Goal: Task Accomplishment & Management: Manage account settings

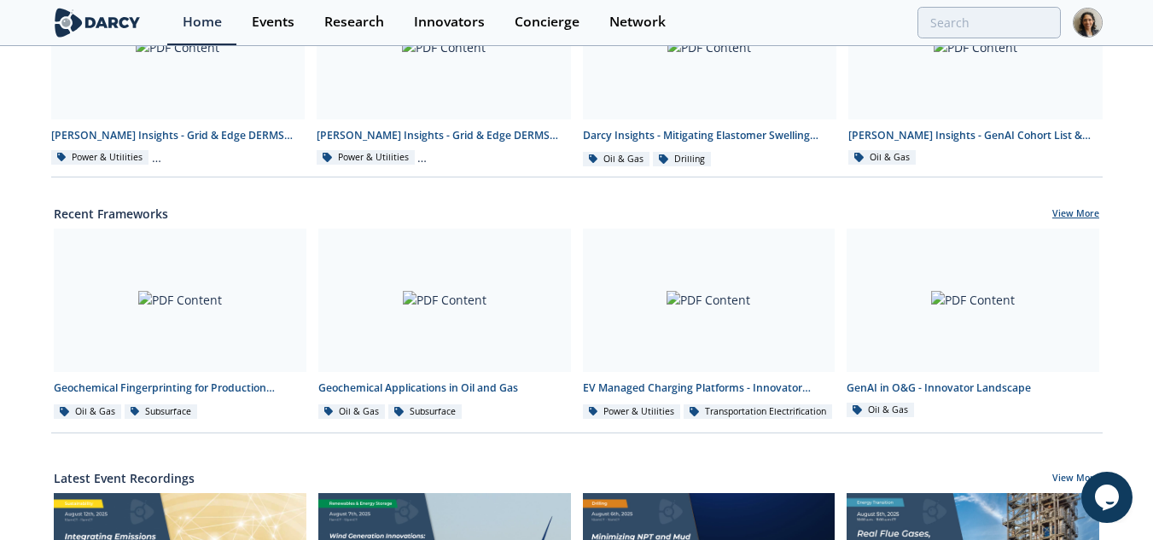
scroll to position [462, 0]
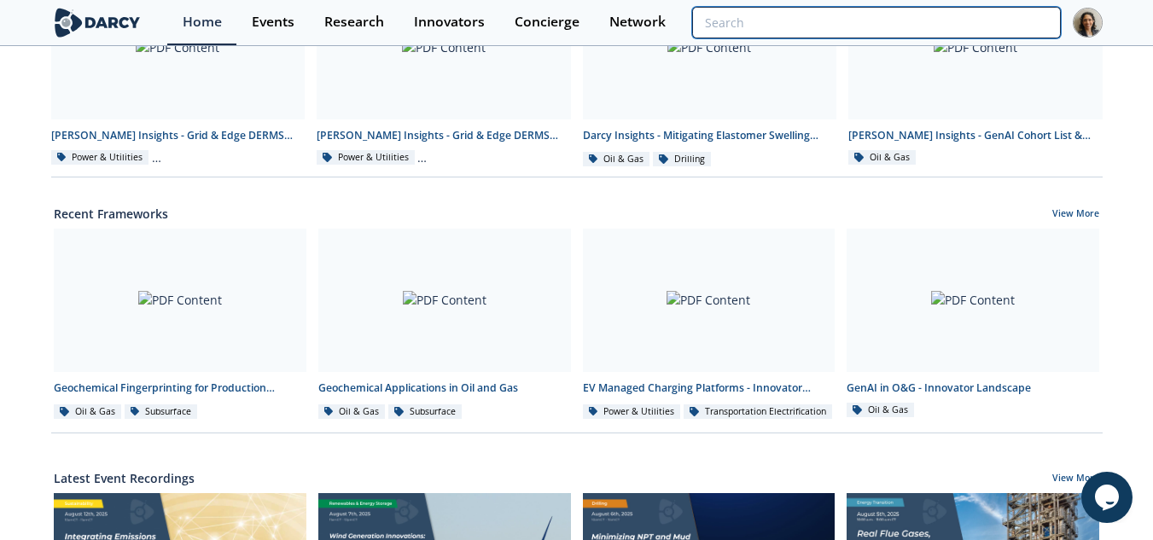
click at [948, 24] on input "search" at bounding box center [876, 23] width 368 height 32
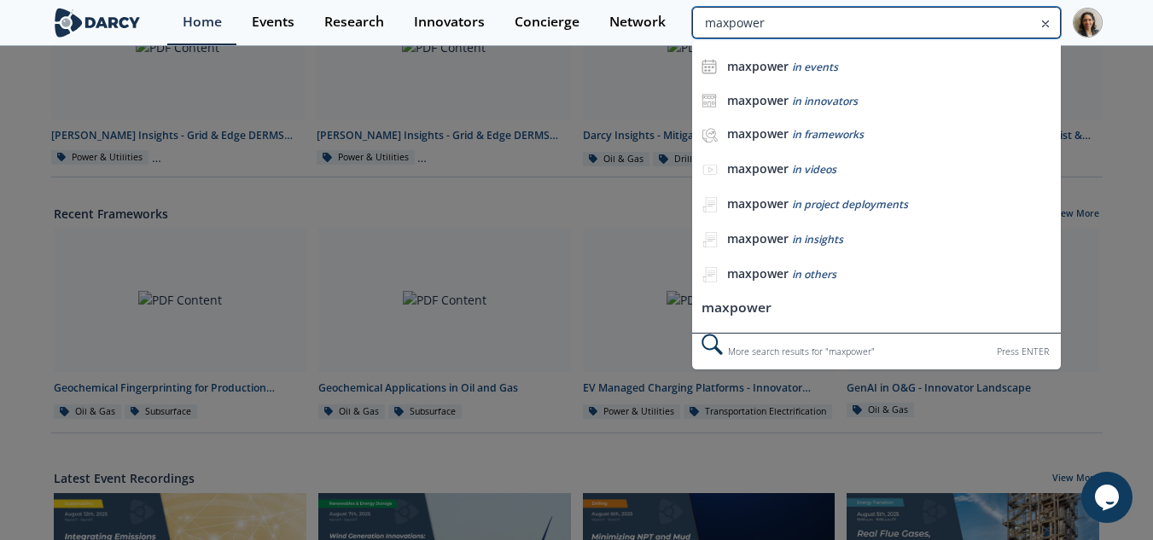
type input "maxpower"
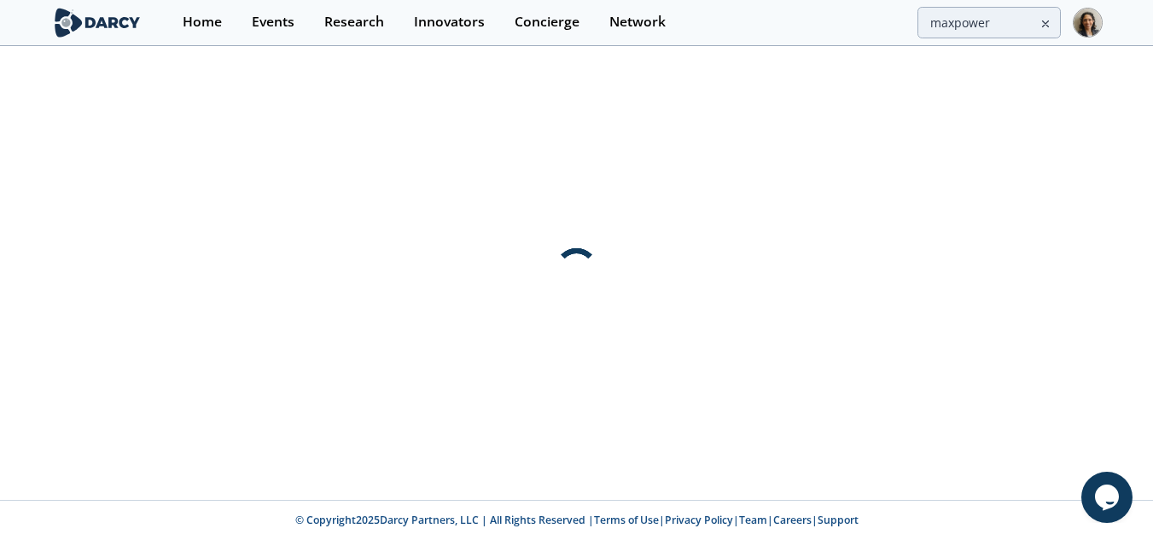
scroll to position [0, 0]
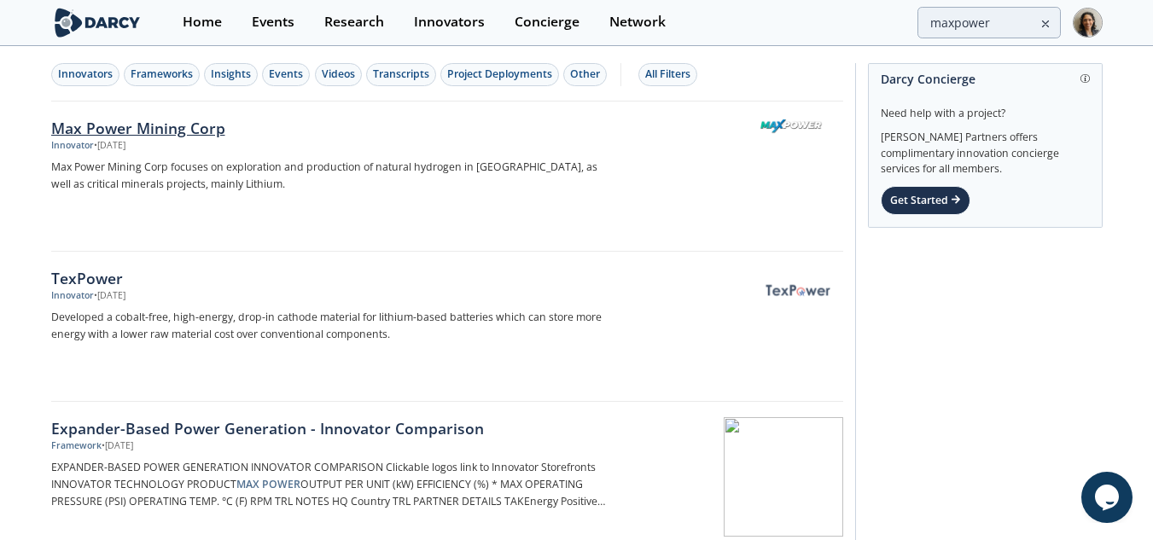
click at [702, 131] on div at bounding box center [735, 161] width 215 height 84
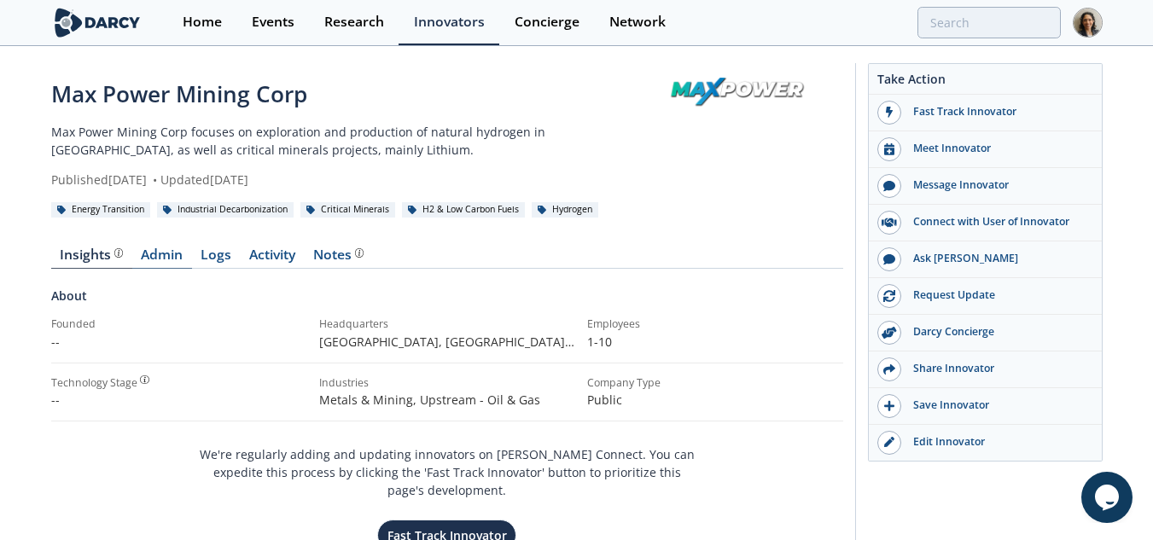
click at [168, 259] on link "Admin" at bounding box center [162, 258] width 60 height 20
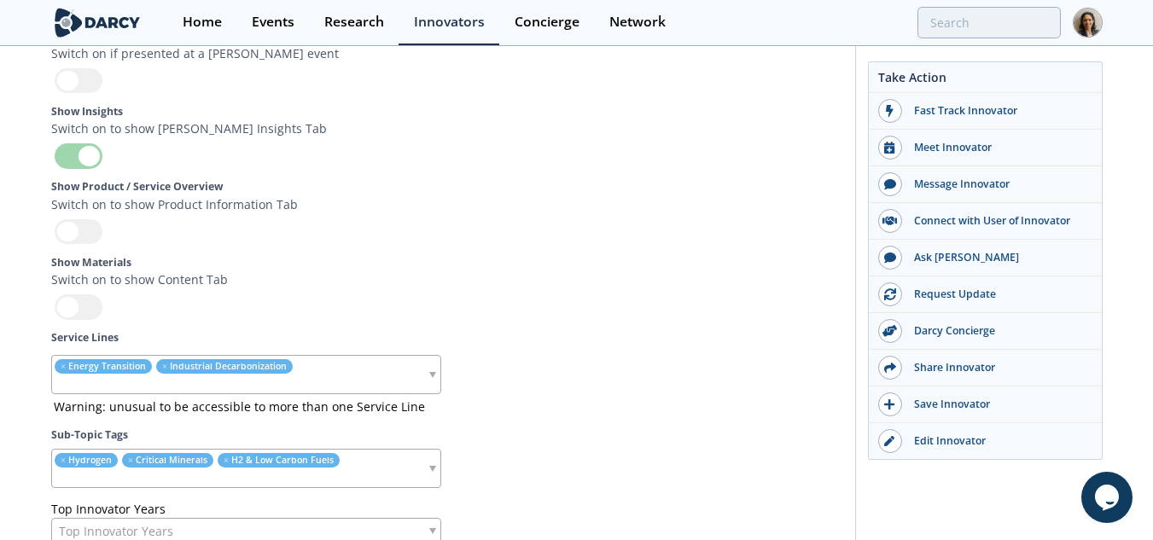
scroll to position [4937, 0]
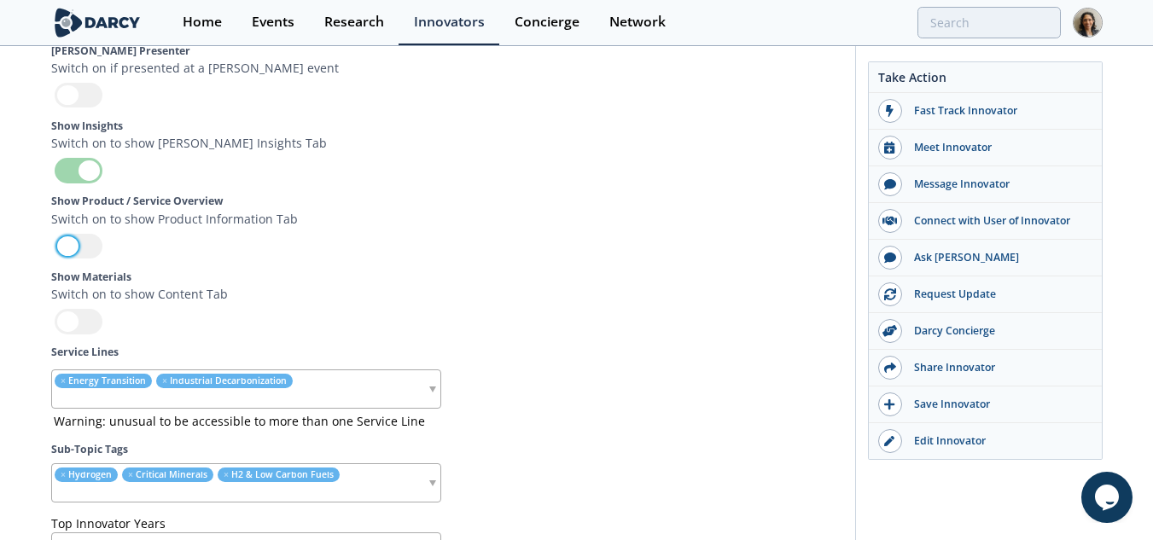
click at [80, 257] on div at bounding box center [79, 246] width 48 height 25
click at [0, 0] on input "checkbox" at bounding box center [0, 0] width 0 height 0
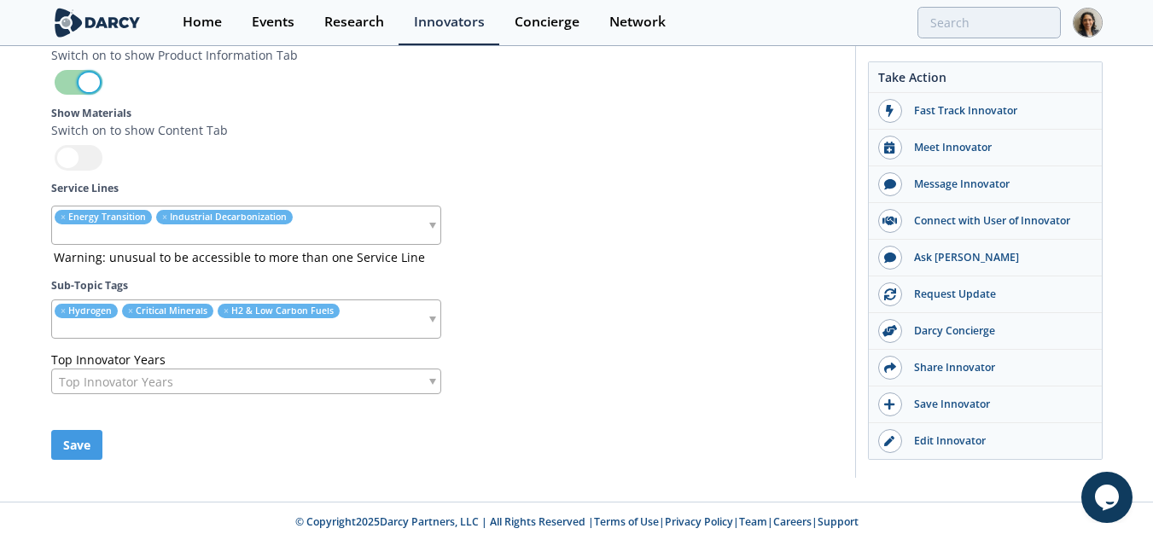
scroll to position [5104, 0]
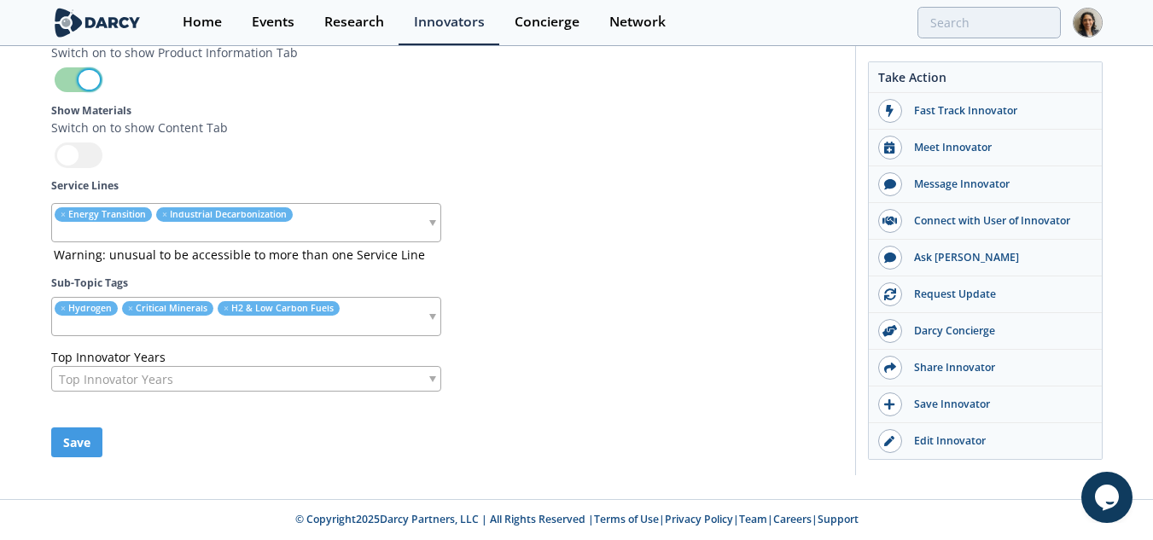
click at [73, 158] on div at bounding box center [79, 155] width 48 height 25
click at [0, 0] on input "checkbox" at bounding box center [0, 0] width 0 height 0
click at [85, 441] on button "Save" at bounding box center [76, 443] width 51 height 30
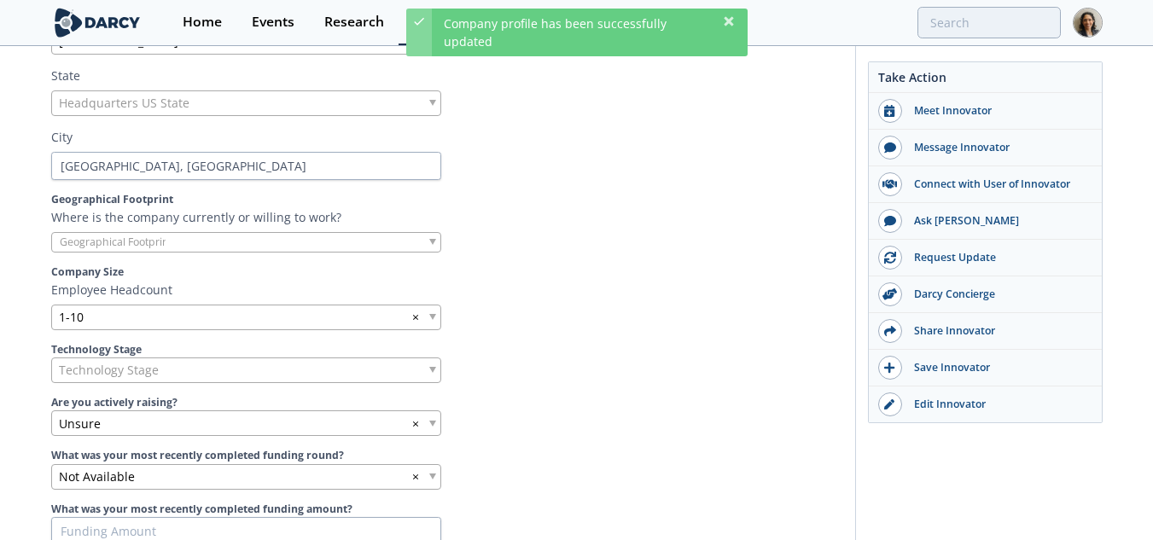
scroll to position [0, 0]
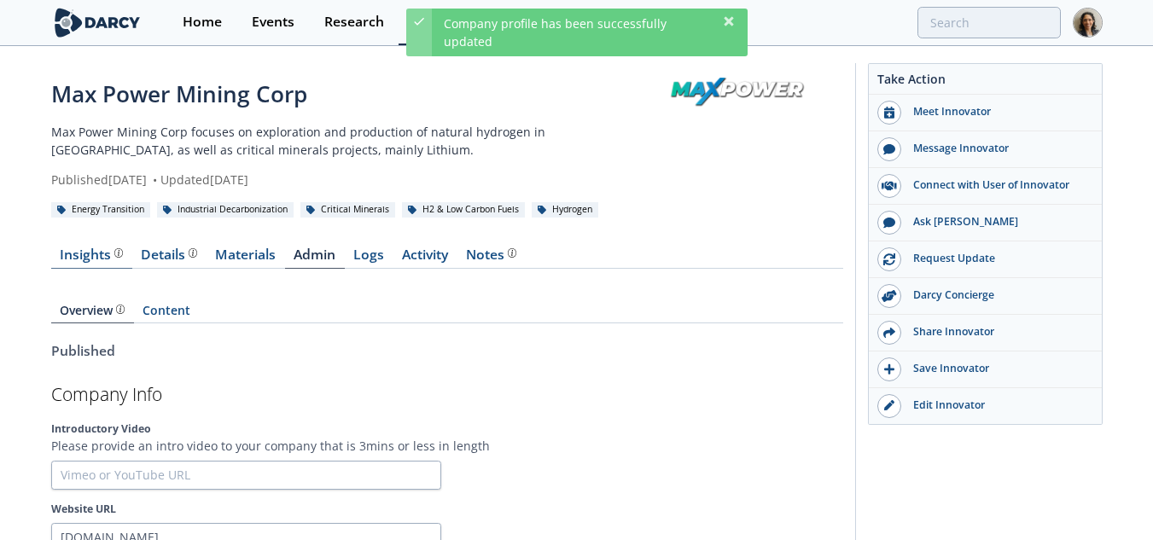
click at [105, 260] on div "Insights" at bounding box center [91, 255] width 63 height 14
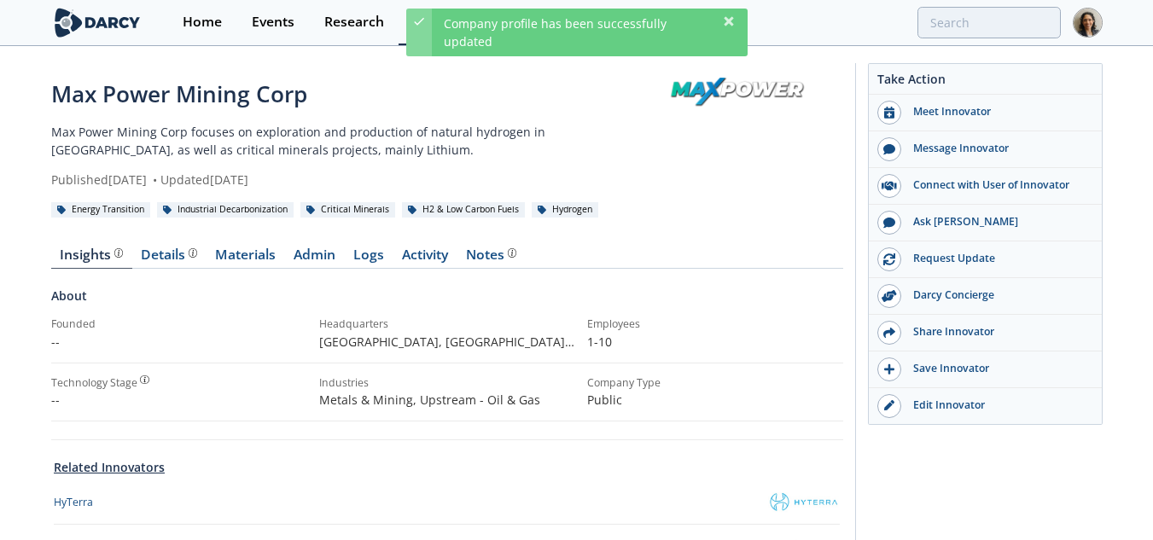
scroll to position [61, 0]
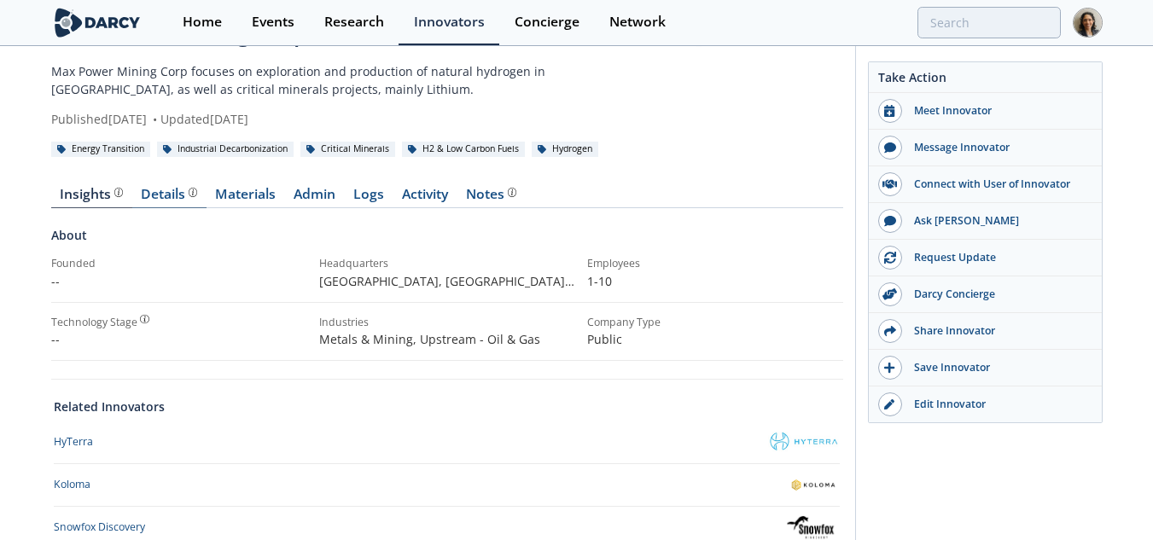
click at [183, 203] on link "Details" at bounding box center [169, 198] width 74 height 20
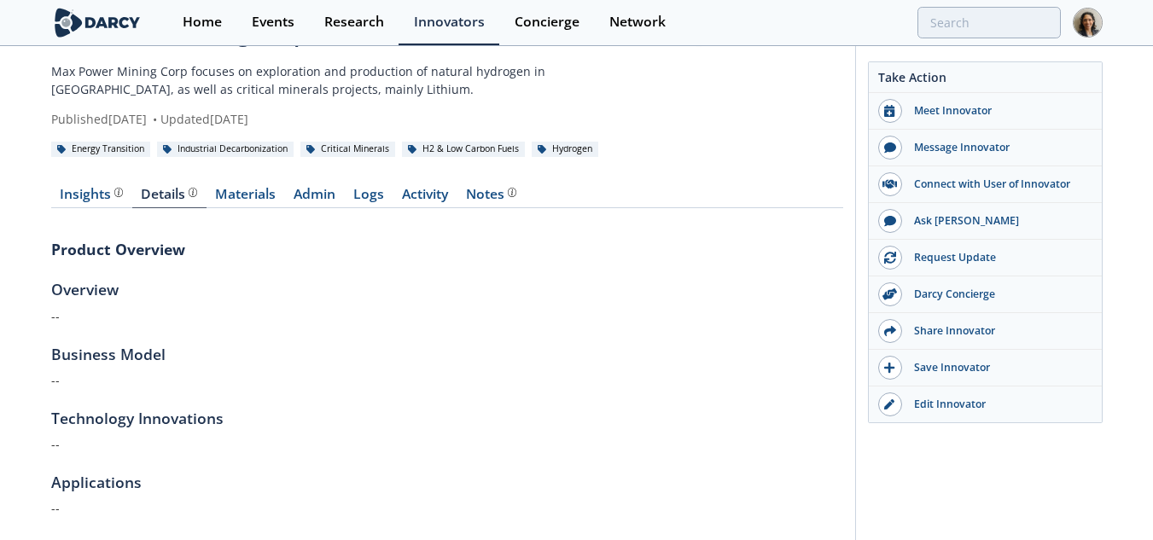
scroll to position [156, 0]
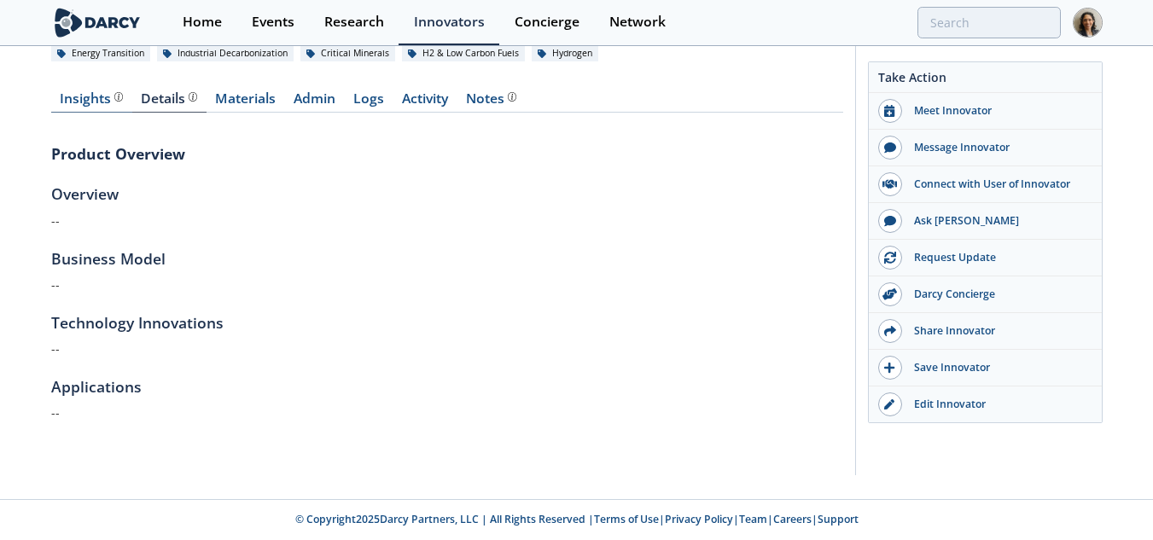
click at [92, 102] on div "Insights The [PERSON_NAME] Research team’s summarized opinion of the innovator,…" at bounding box center [91, 99] width 63 height 14
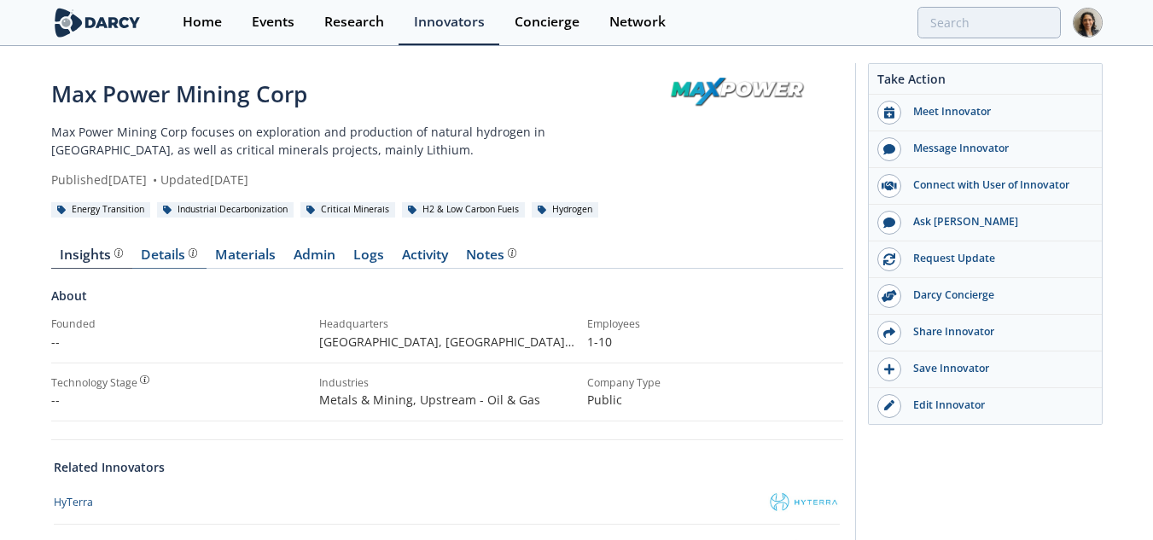
click at [159, 255] on div "Details" at bounding box center [169, 255] width 56 height 14
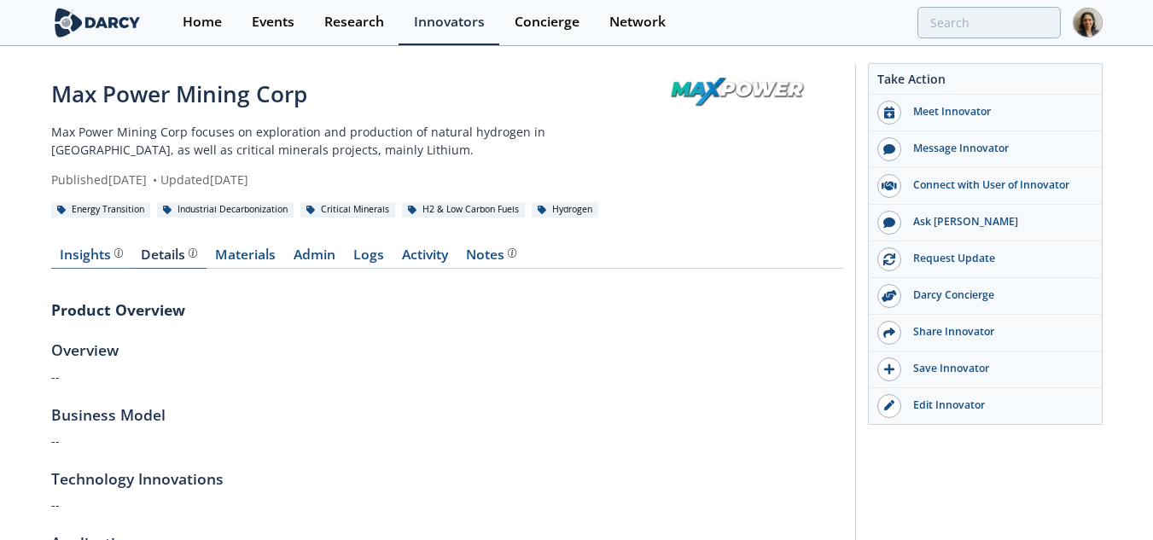
click at [96, 260] on div "Insights The [PERSON_NAME] Research team’s summarized opinion of the innovator,…" at bounding box center [91, 255] width 63 height 14
